Goal: Find specific page/section: Find specific page/section

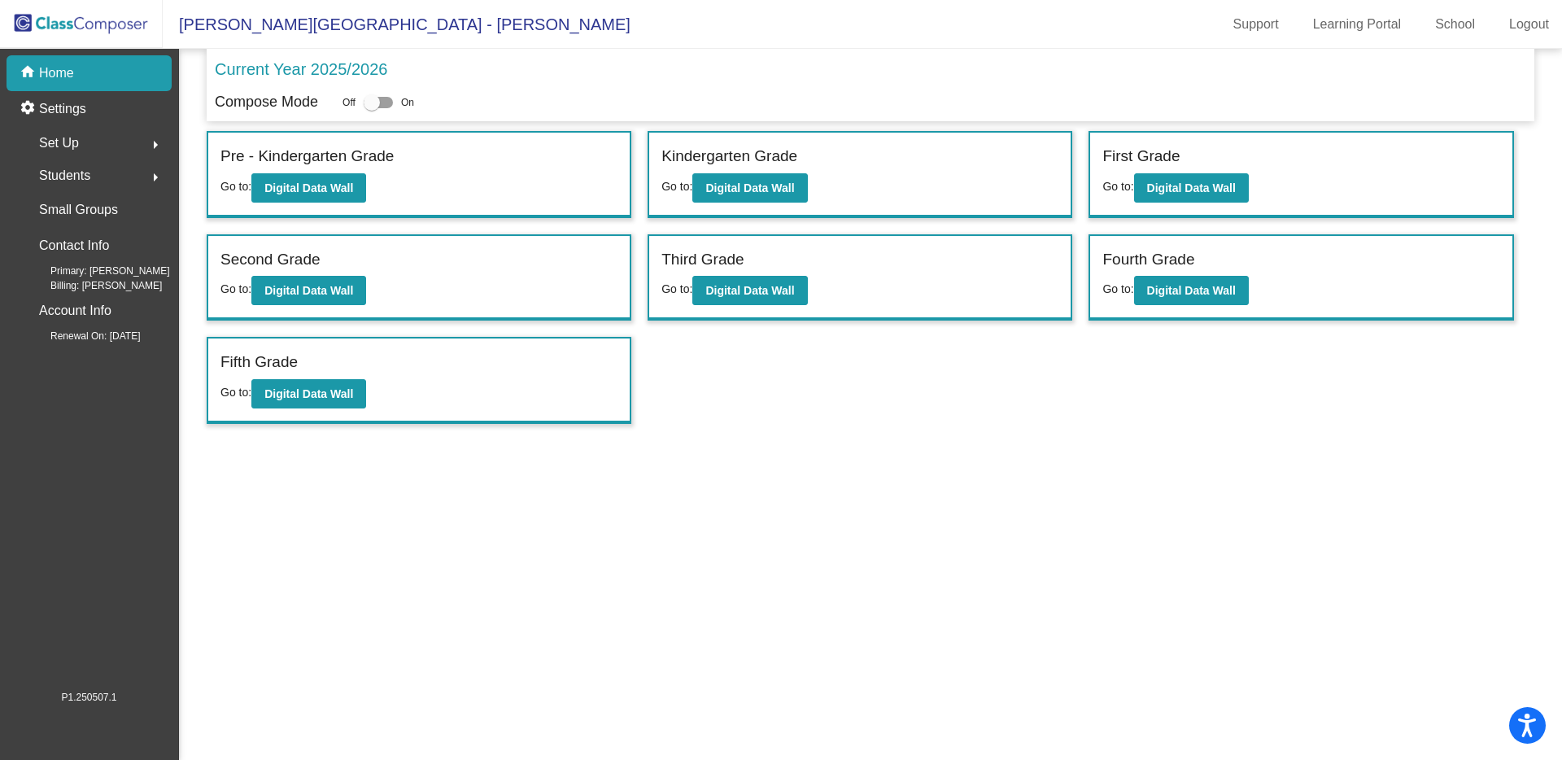
click at [64, 175] on span "Students" at bounding box center [64, 175] width 51 height 23
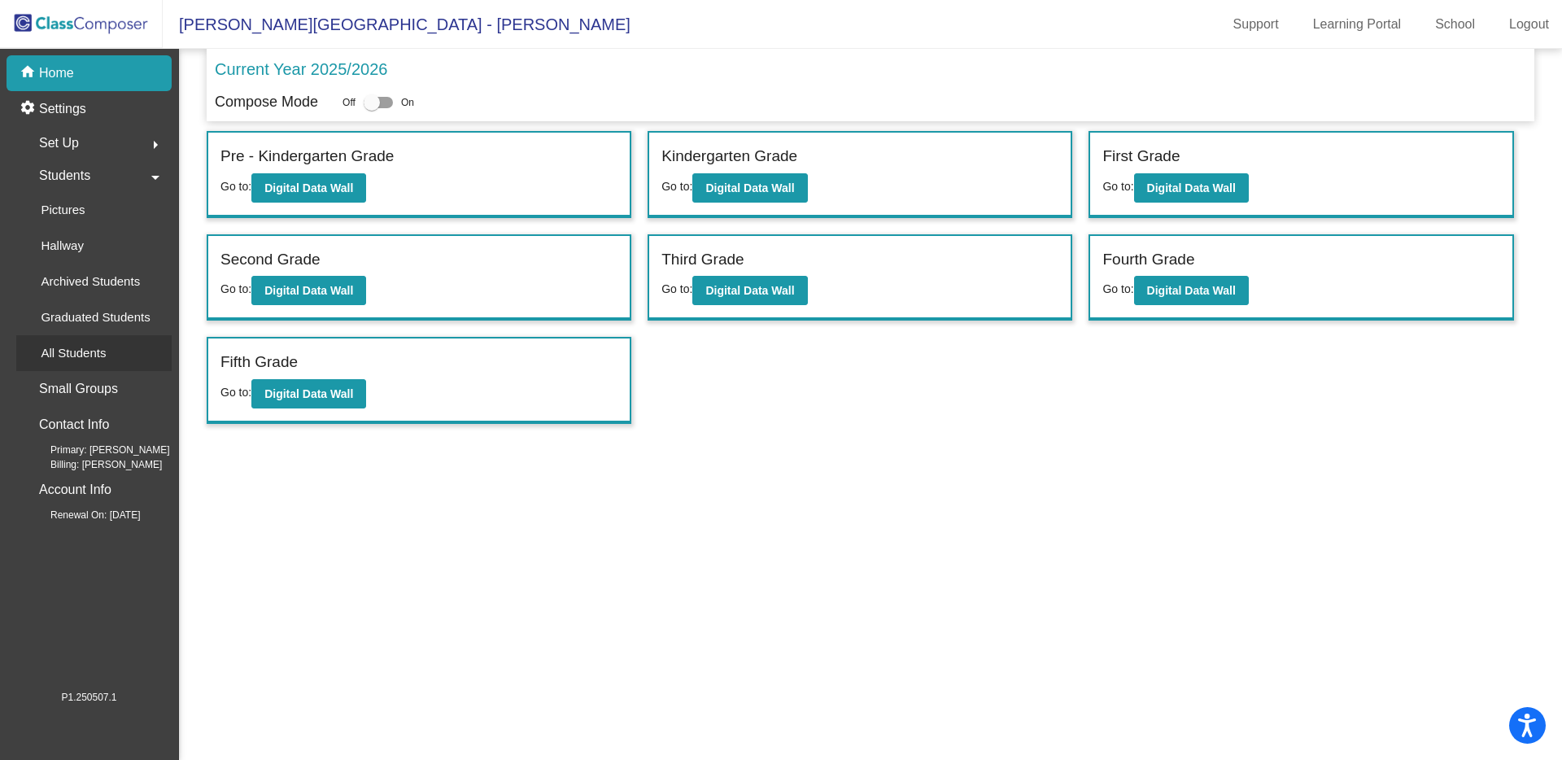
click at [94, 357] on p "All Students" at bounding box center [73, 353] width 65 height 20
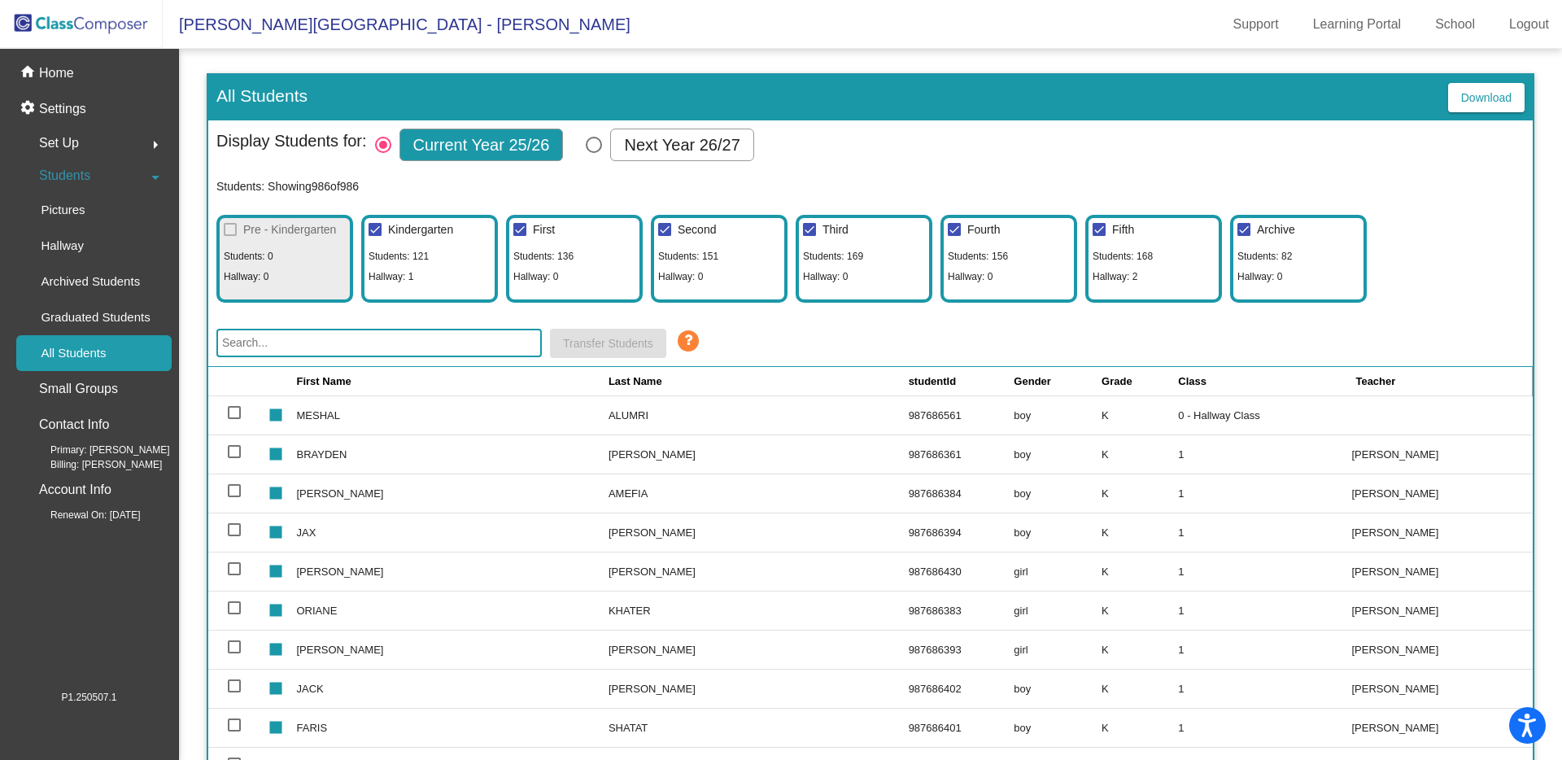
click at [361, 336] on input "text" at bounding box center [378, 343] width 325 height 28
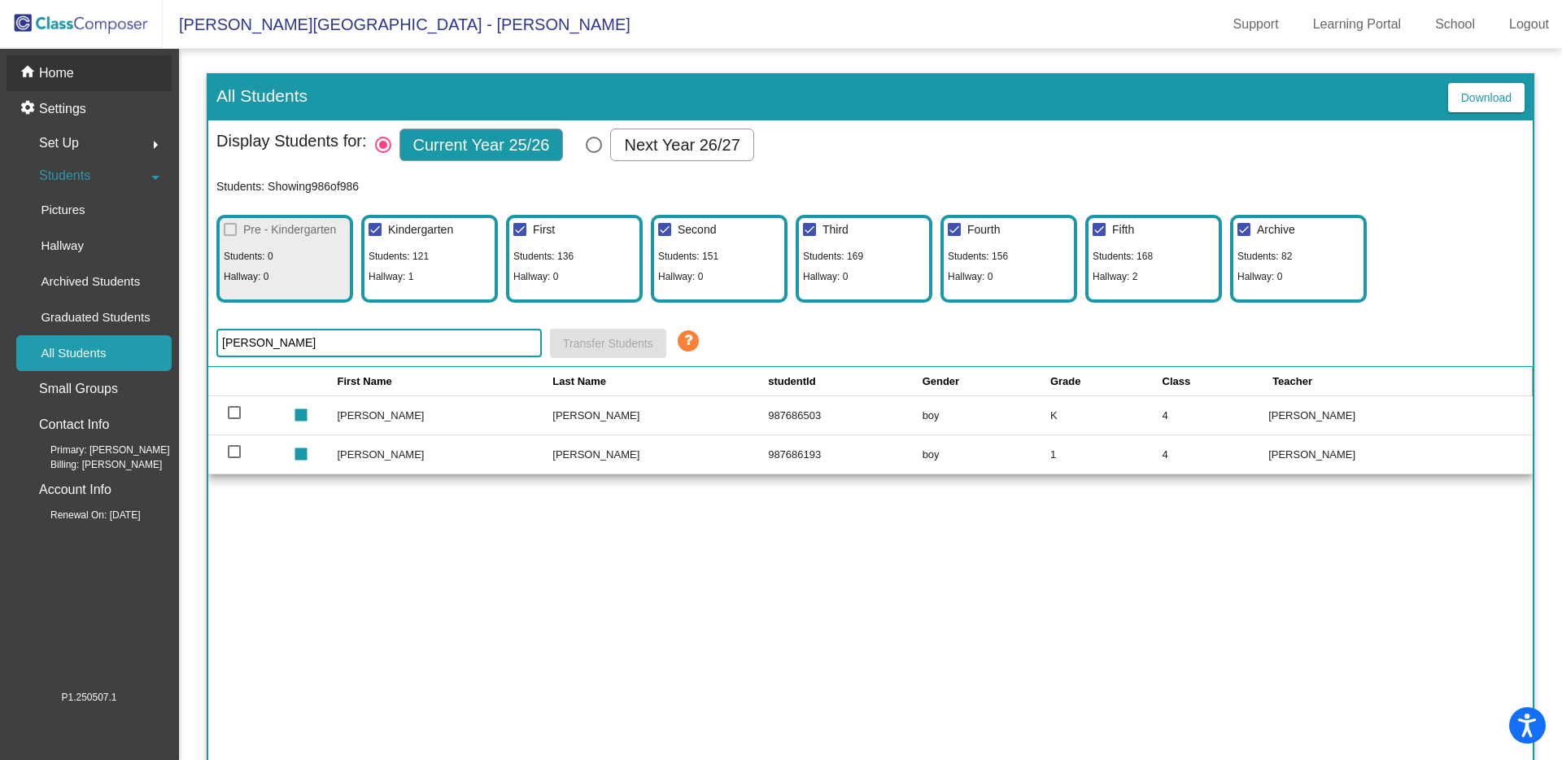
type input "[PERSON_NAME]"
click at [87, 87] on div "home Home" at bounding box center [89, 73] width 165 height 36
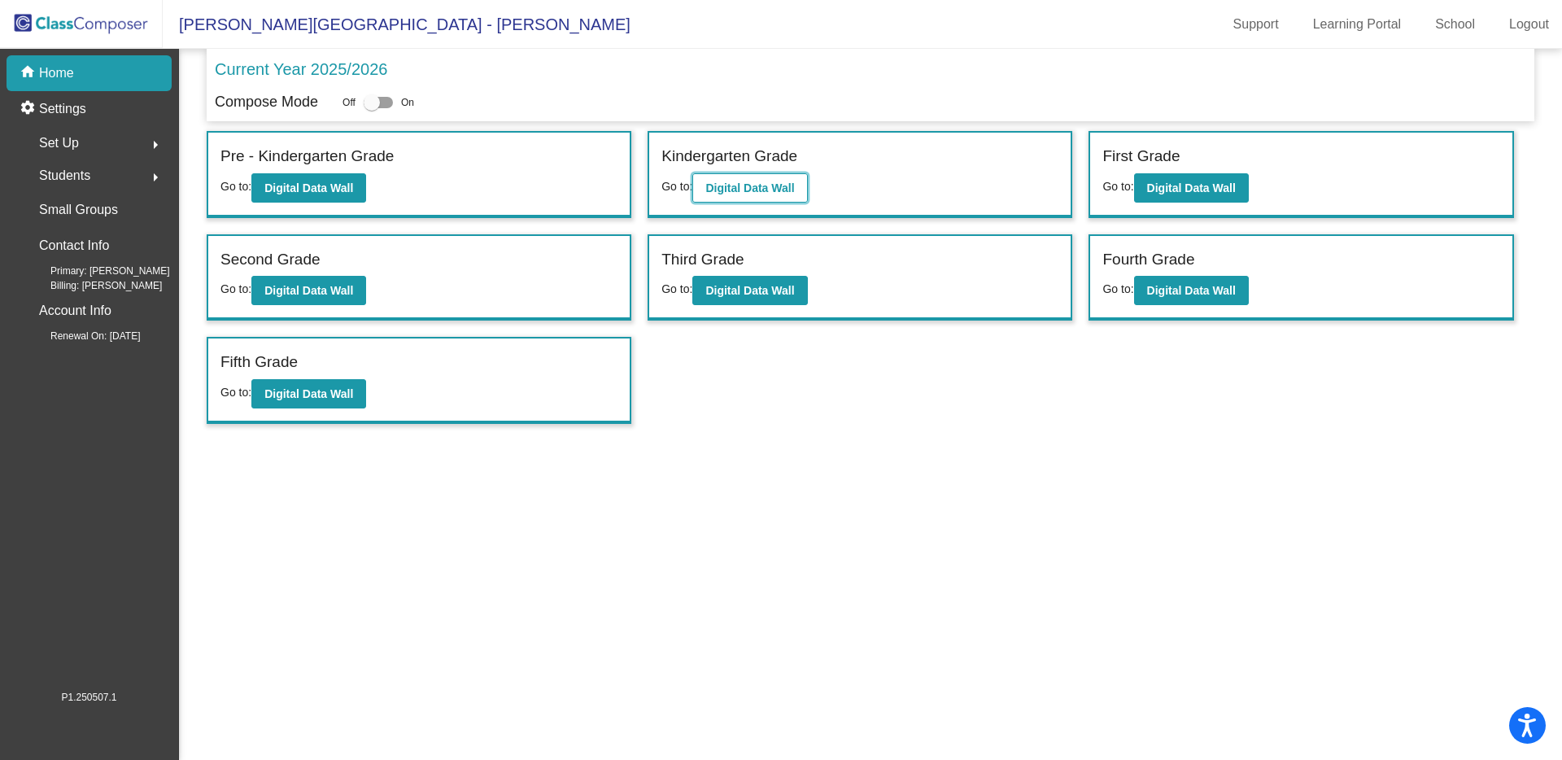
click at [775, 189] on b "Digital Data Wall" at bounding box center [749, 187] width 89 height 13
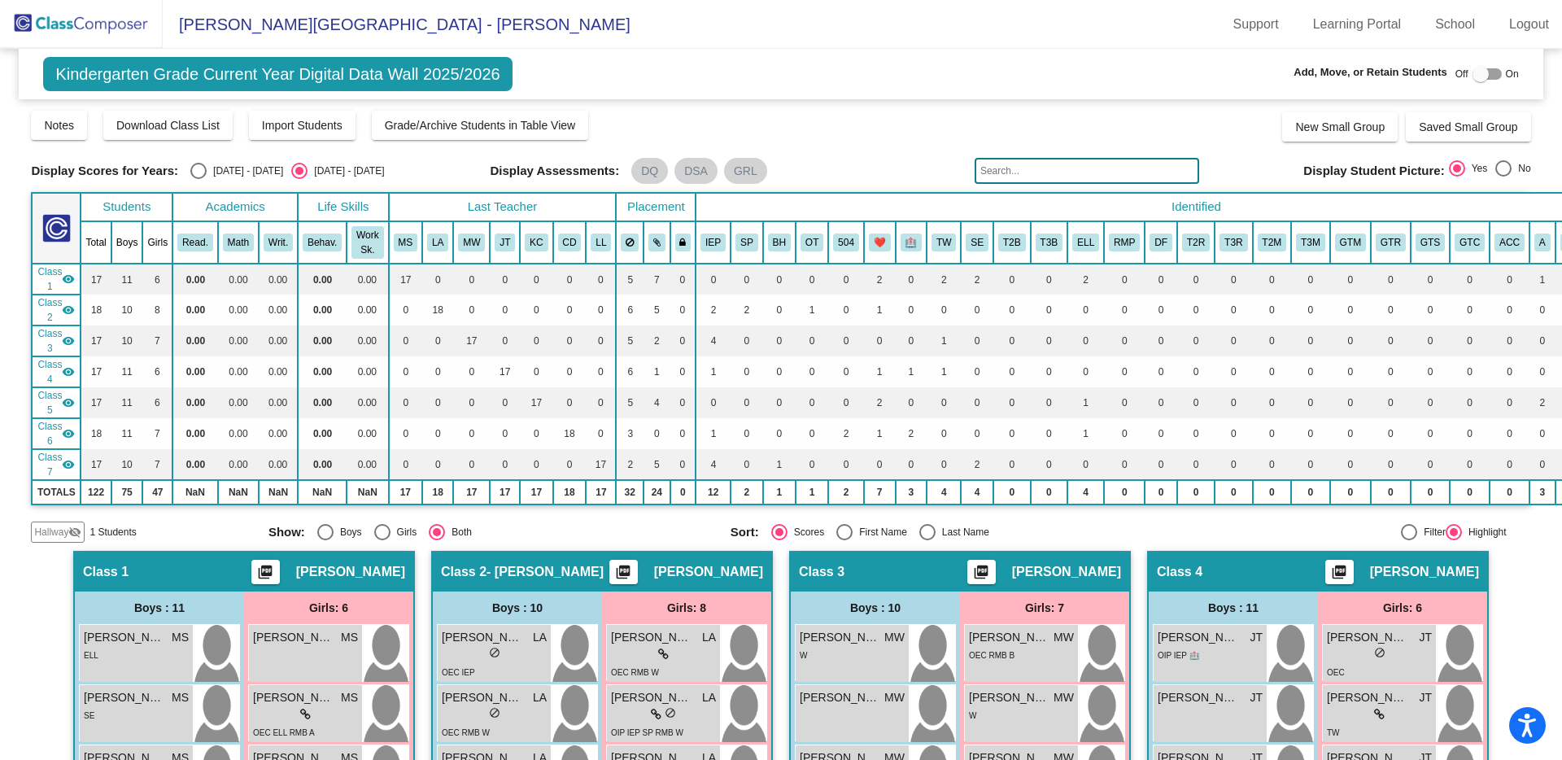
click at [1401, 532] on div at bounding box center [1409, 532] width 16 height 16
click at [1408, 540] on input "Filter" at bounding box center [1408, 540] width 1 height 1
radio input "true"
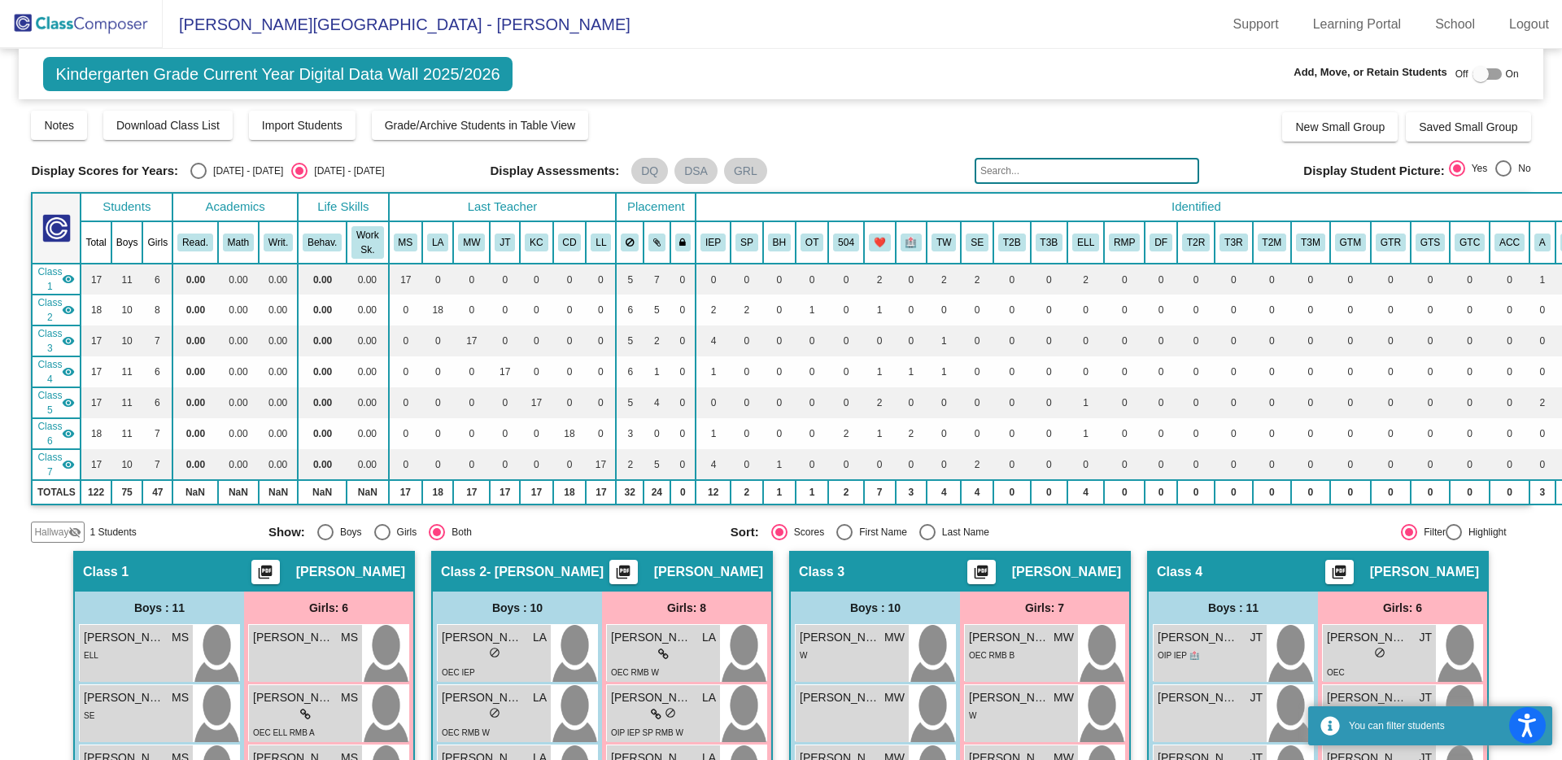
click at [1087, 174] on input "text" at bounding box center [1087, 171] width 225 height 26
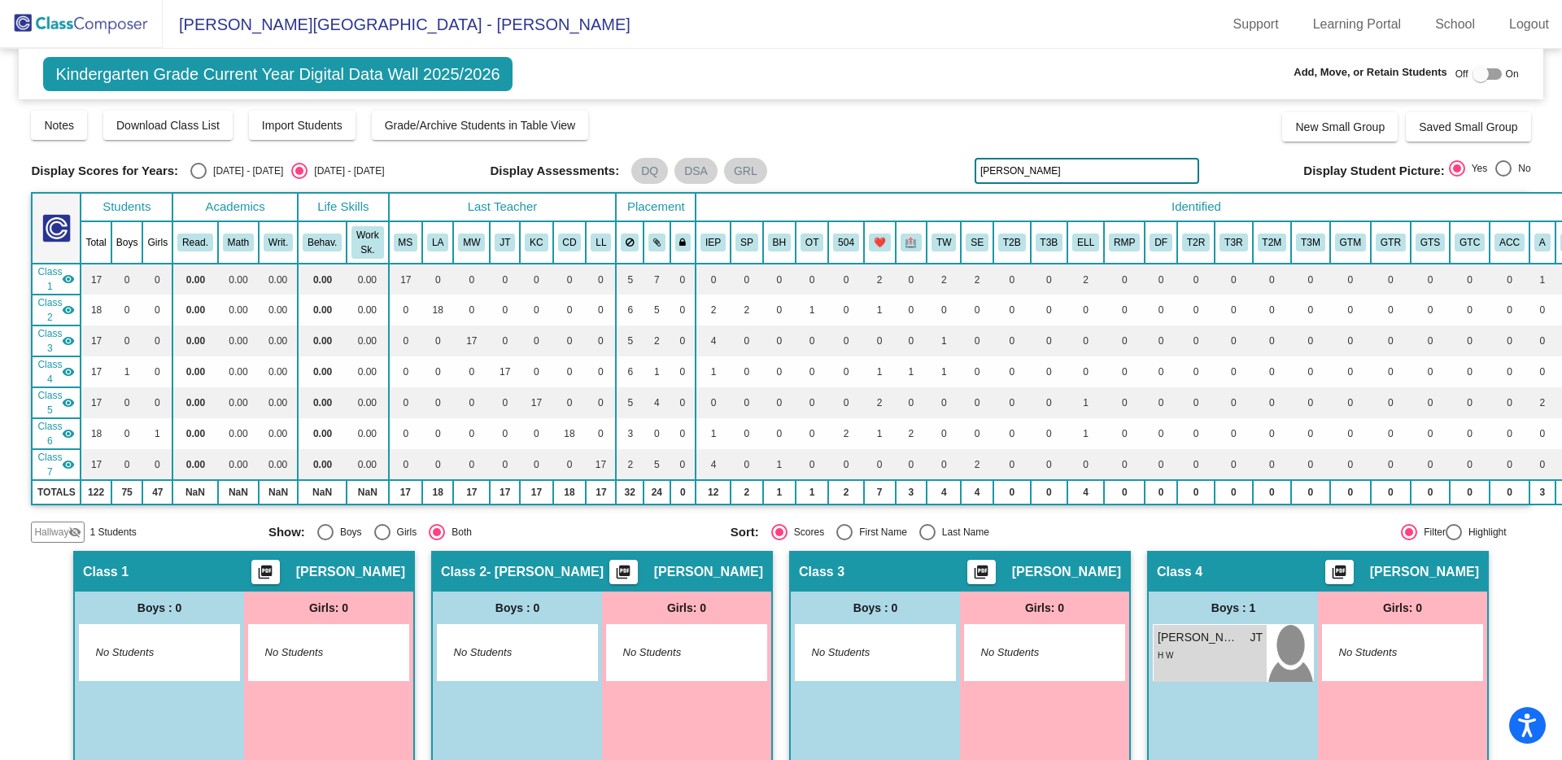
type input "[PERSON_NAME]"
click at [1238, 663] on div "[PERSON_NAME] [PERSON_NAME] lock do_not_disturb_alt H W" at bounding box center [1210, 653] width 113 height 57
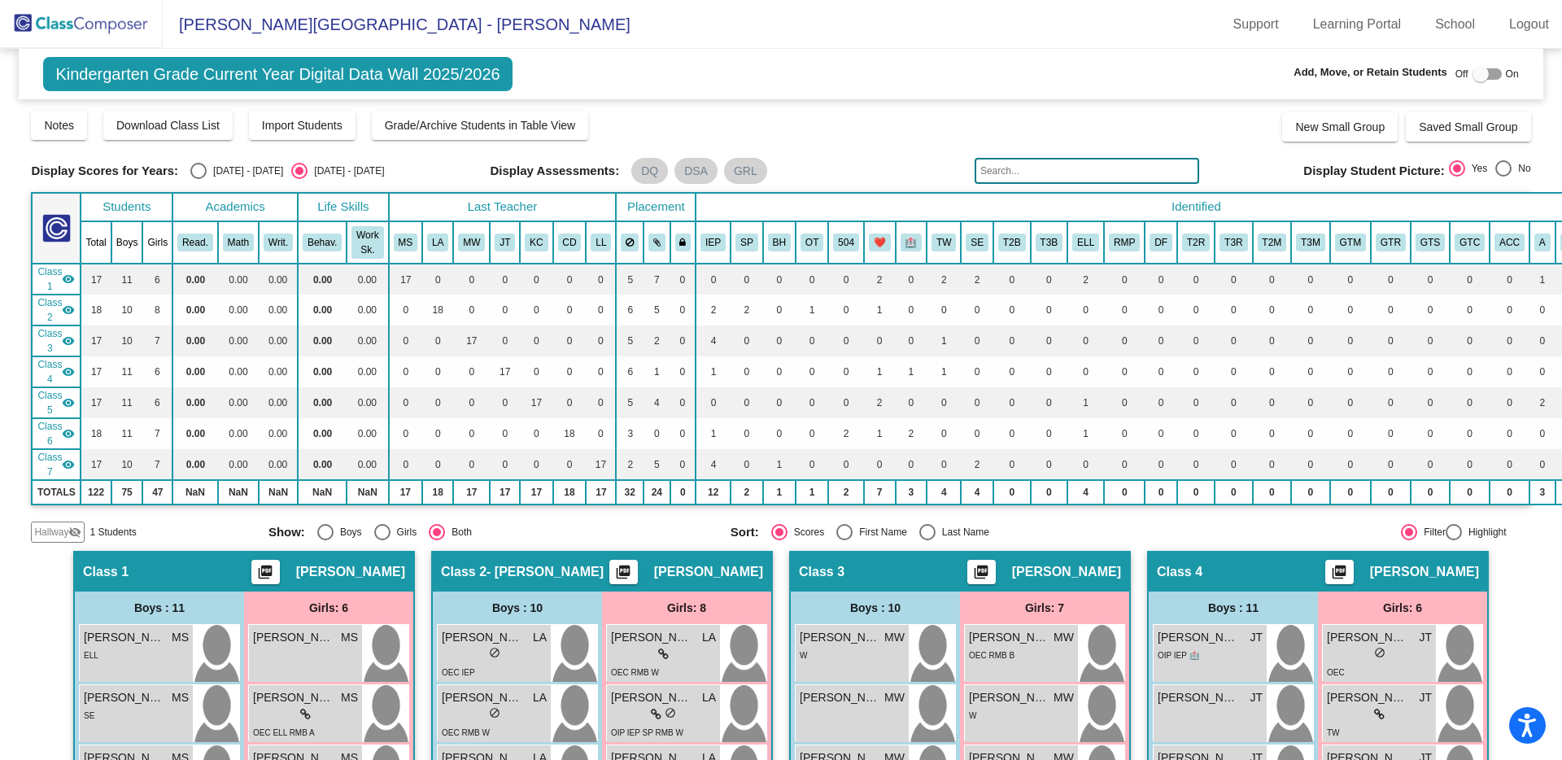
click at [1069, 171] on input "text" at bounding box center [1087, 171] width 225 height 26
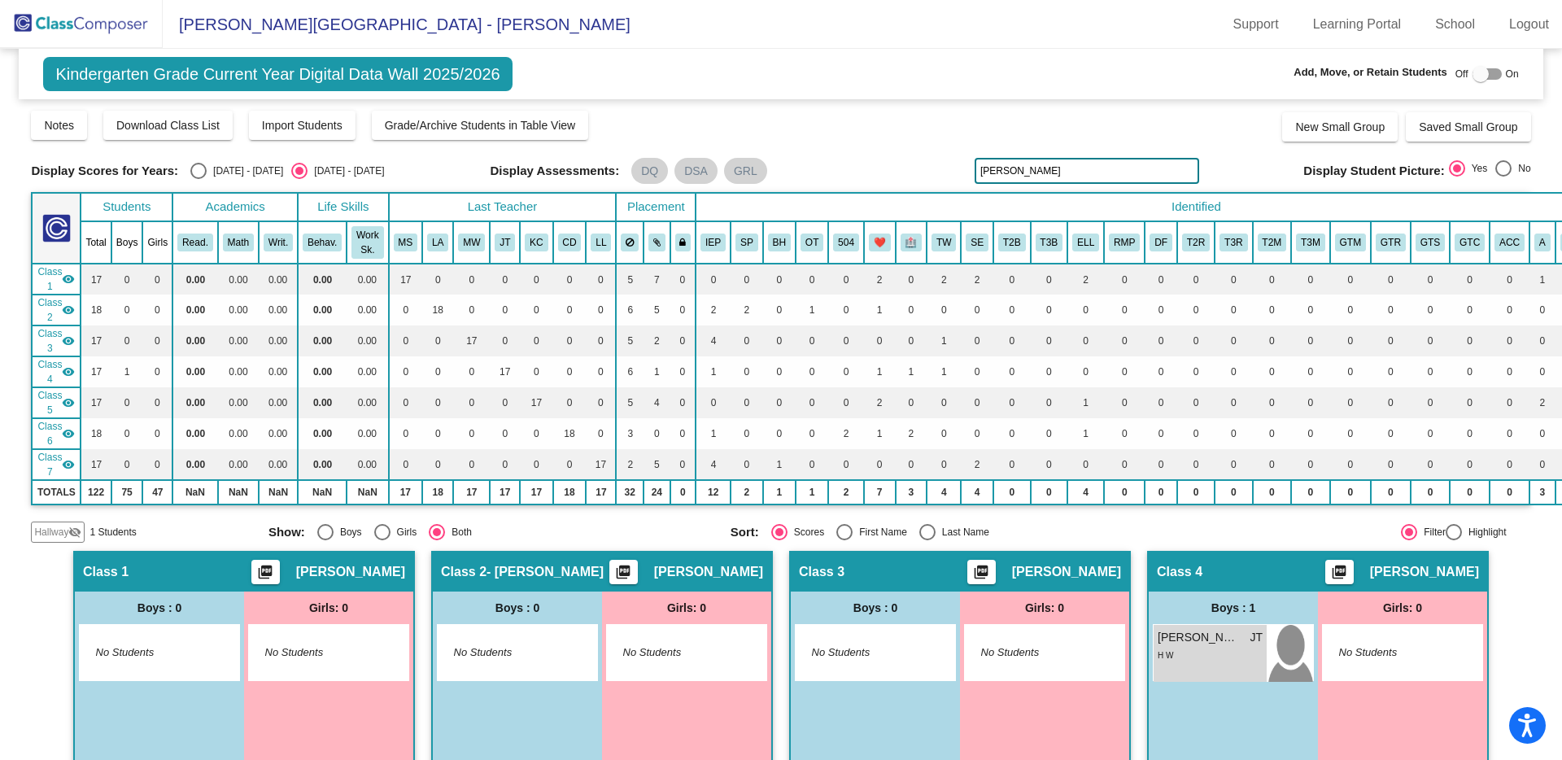
type input "solomon"
